Goal: Check status: Check status

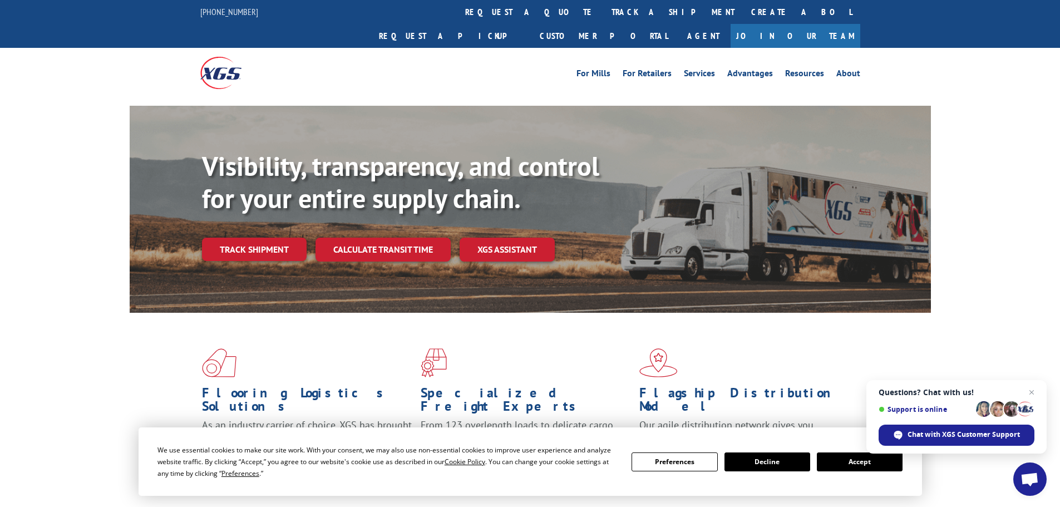
click at [877, 460] on button "Accept" at bounding box center [860, 461] width 86 height 19
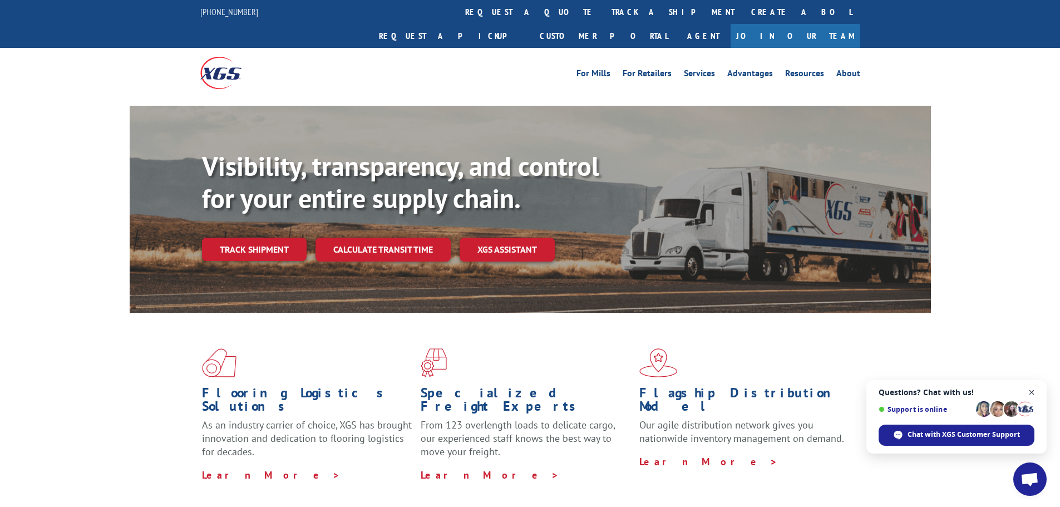
click at [1035, 393] on span "Close chat" at bounding box center [1032, 393] width 14 height 14
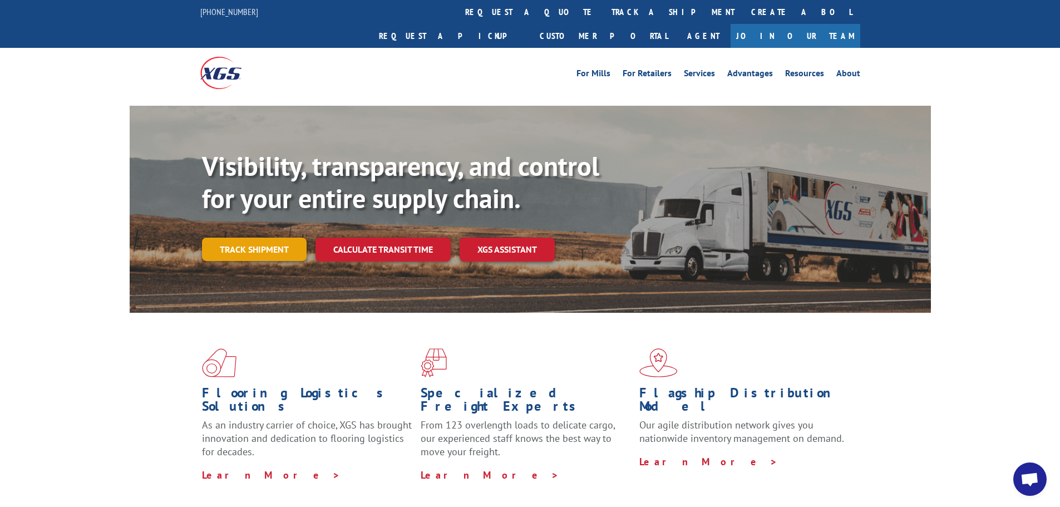
click at [271, 238] on link "Track shipment" at bounding box center [254, 249] width 105 height 23
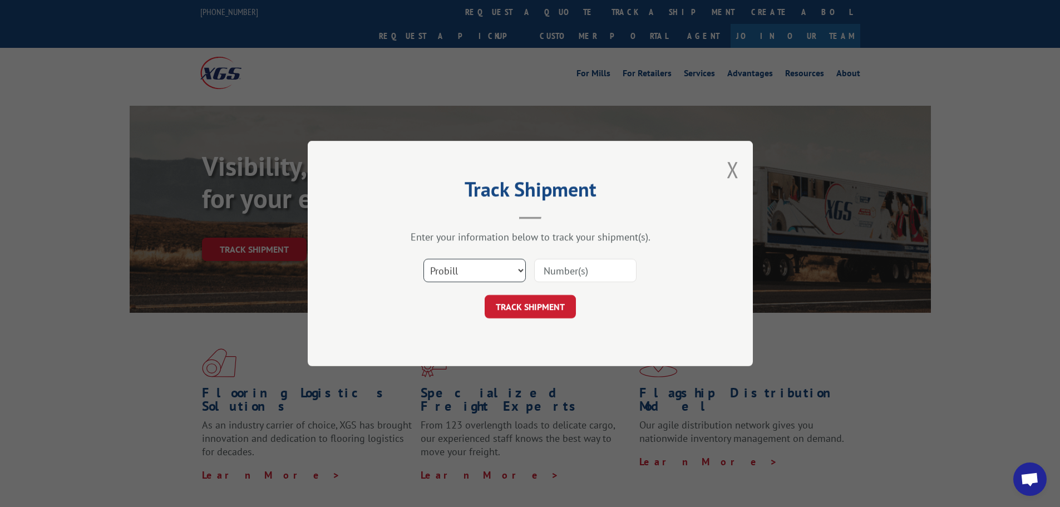
click at [456, 269] on select "Select category... Probill BOL PO" at bounding box center [475, 270] width 102 height 23
select select "bol"
click at [424, 259] on select "Select category... Probill BOL PO" at bounding box center [475, 270] width 102 height 23
paste input "5211879"
type input "5211879"
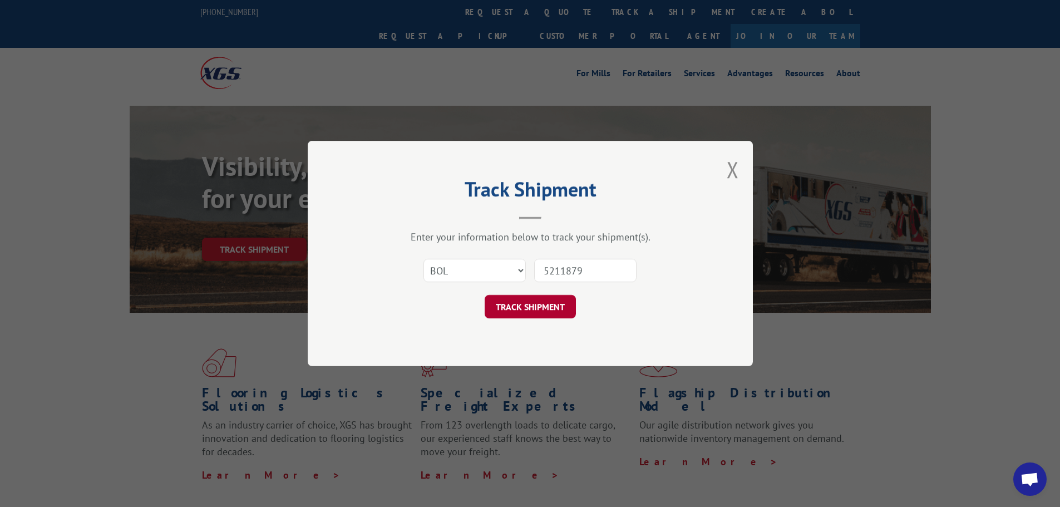
click at [533, 302] on button "TRACK SHIPMENT" at bounding box center [530, 306] width 91 height 23
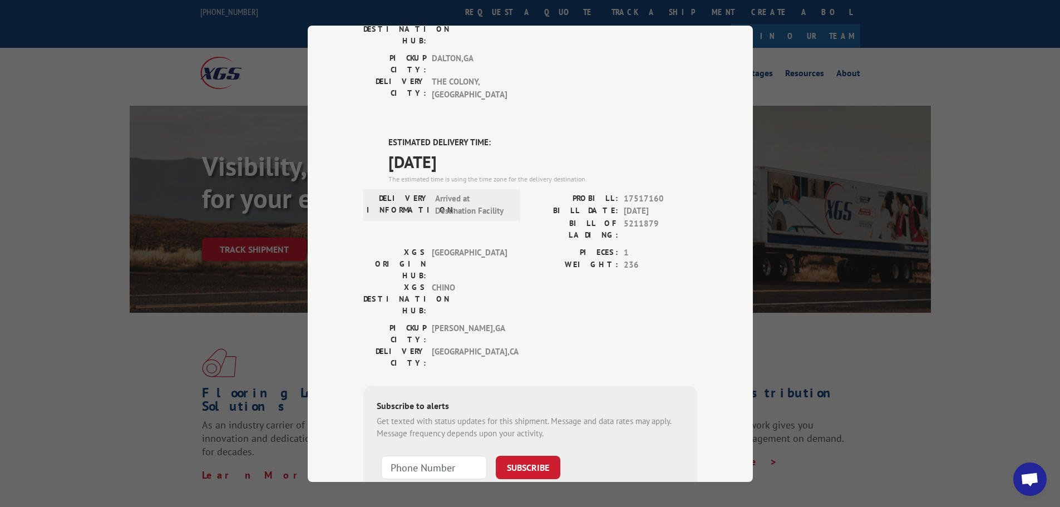
scroll to position [227, 0]
